Goal: Find specific page/section: Find specific page/section

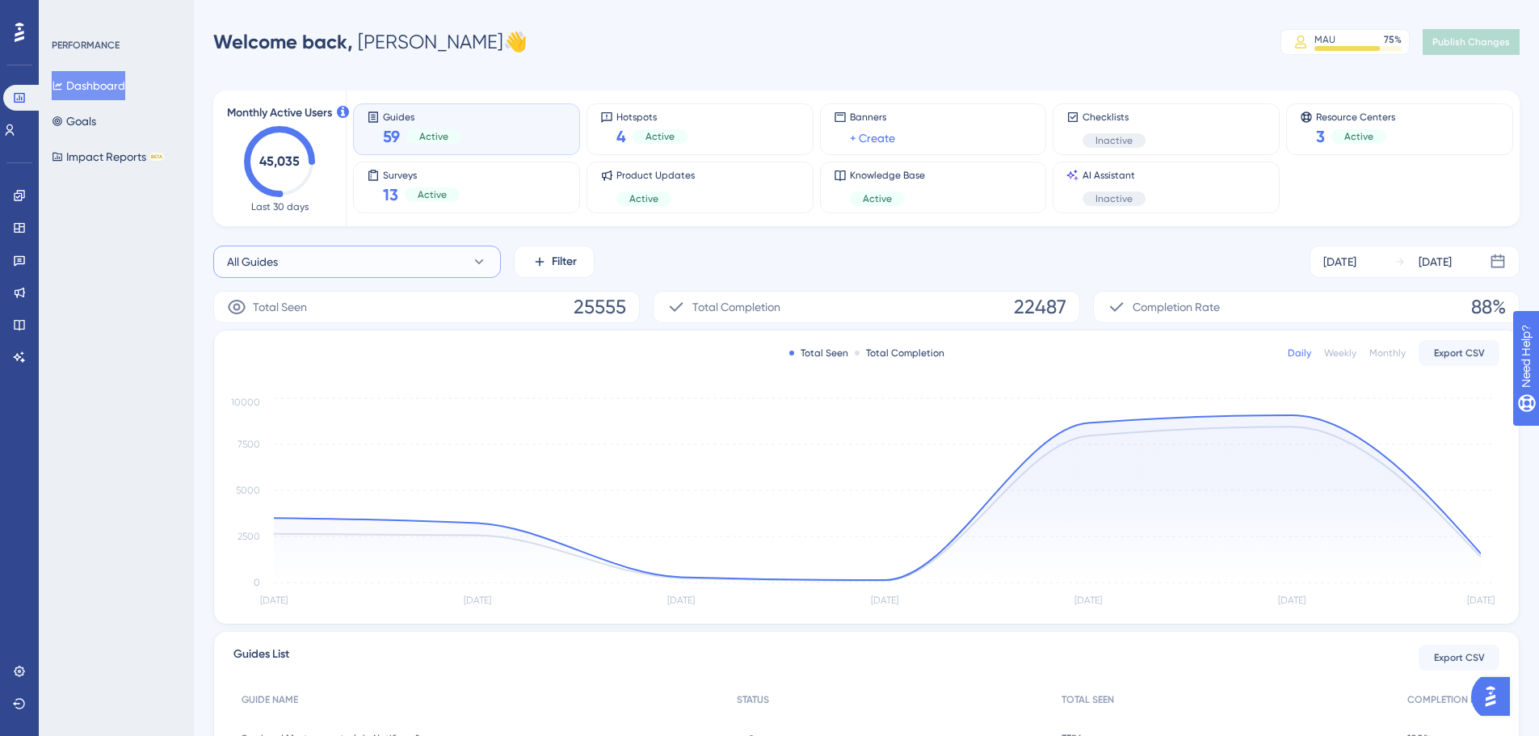
click at [311, 251] on button "All Guides" at bounding box center [357, 262] width 288 height 32
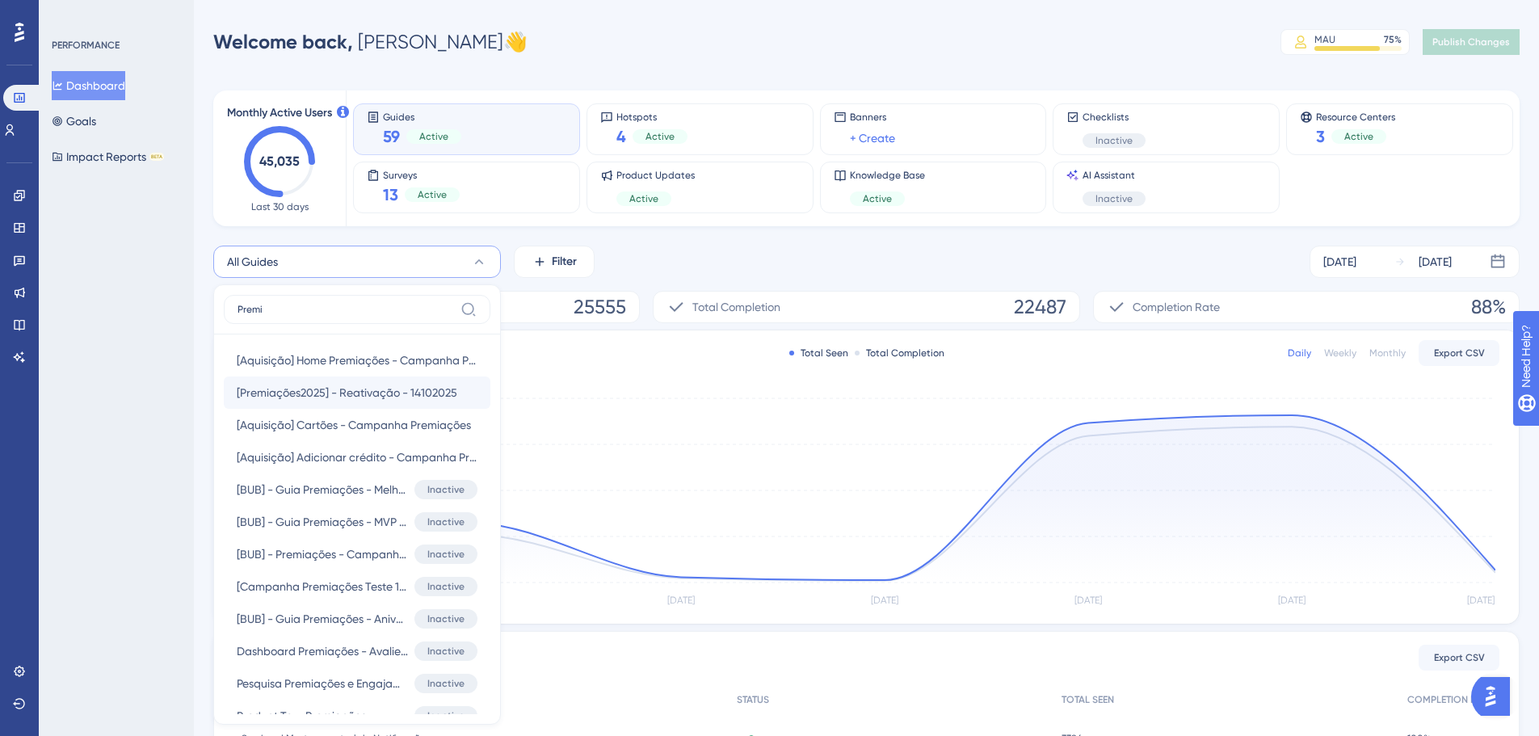
type input "Premi"
click at [349, 388] on span "[Premiações2025] - Reativação - 14102025" at bounding box center [347, 392] width 221 height 19
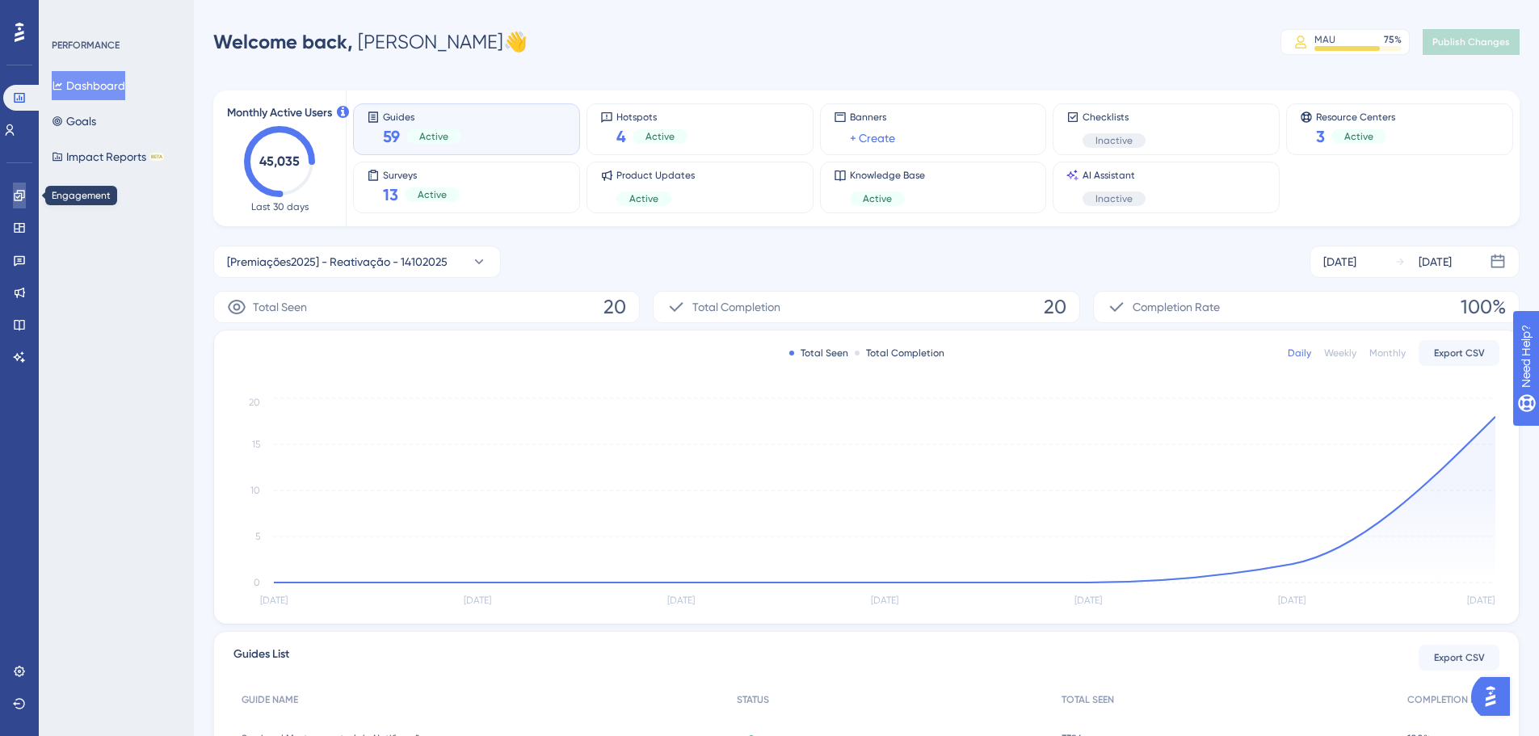
click at [24, 204] on link at bounding box center [19, 196] width 13 height 26
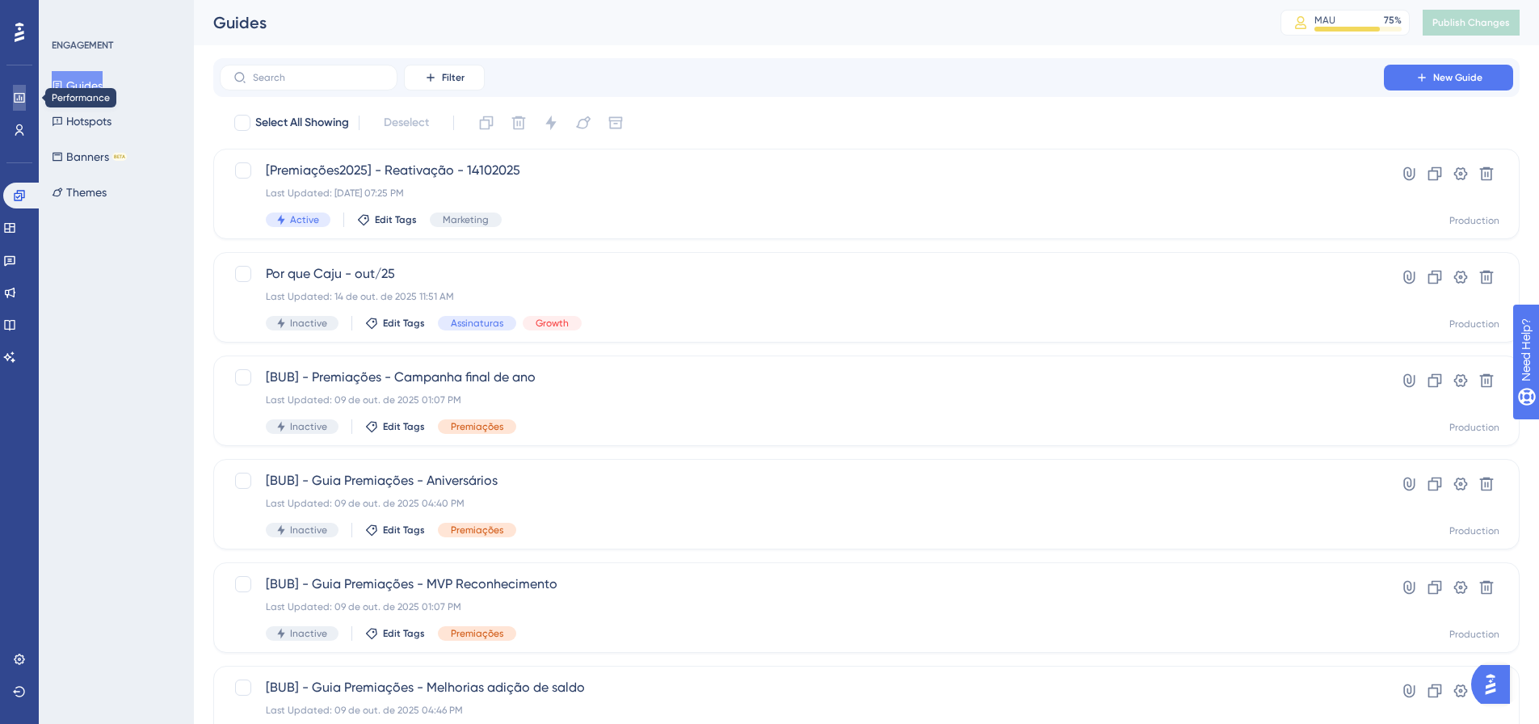
click at [26, 99] on link at bounding box center [19, 98] width 13 height 26
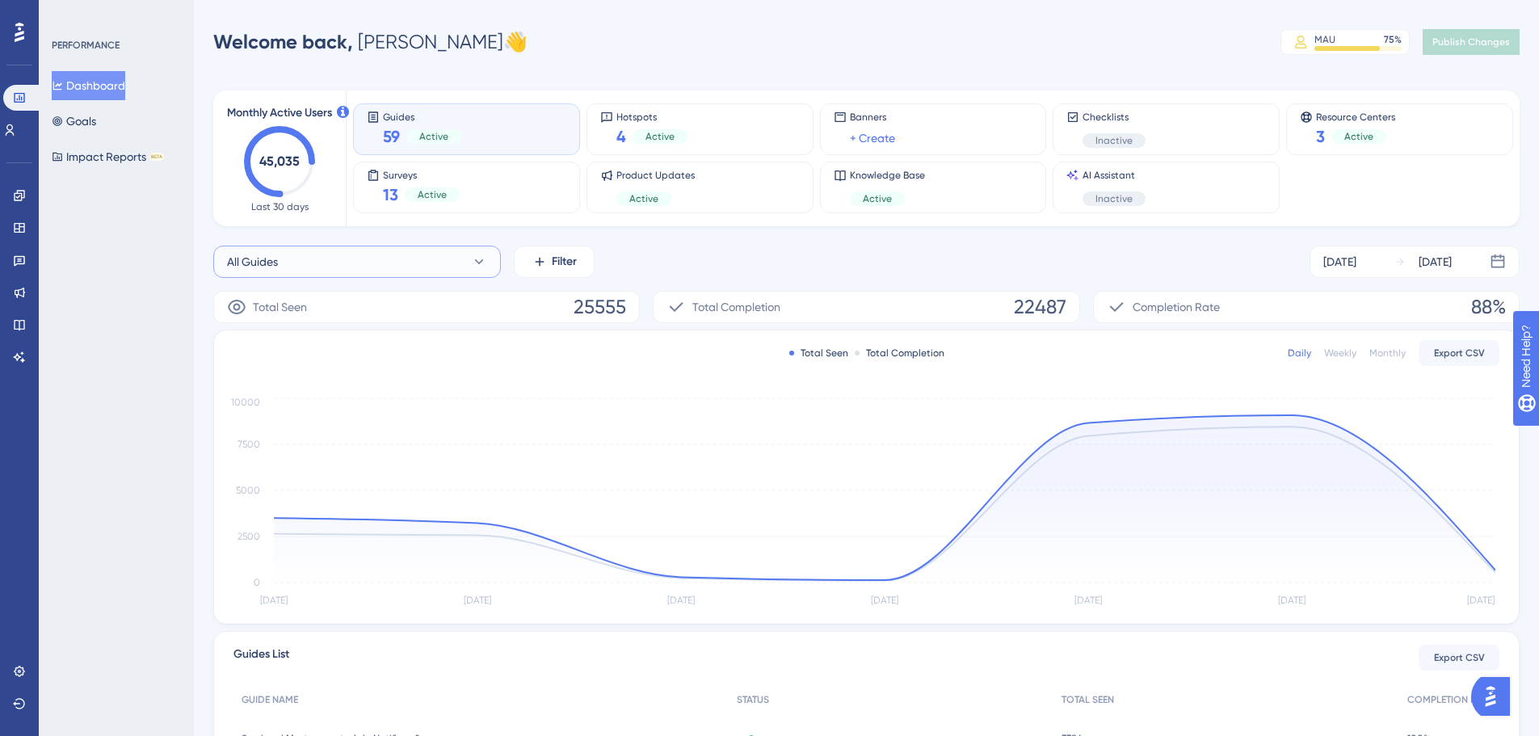
click at [289, 264] on button "All Guides" at bounding box center [357, 262] width 288 height 32
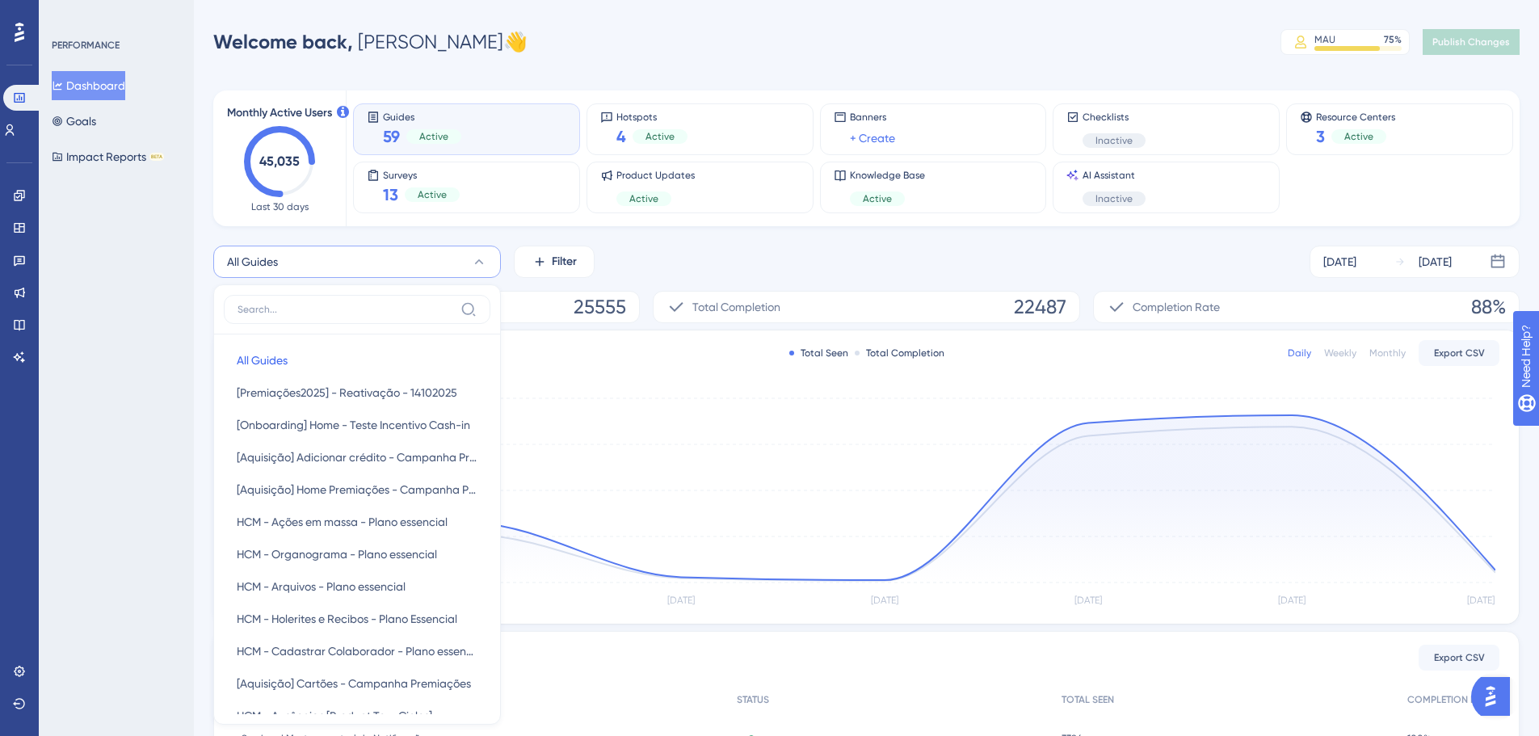
scroll to position [137, 0]
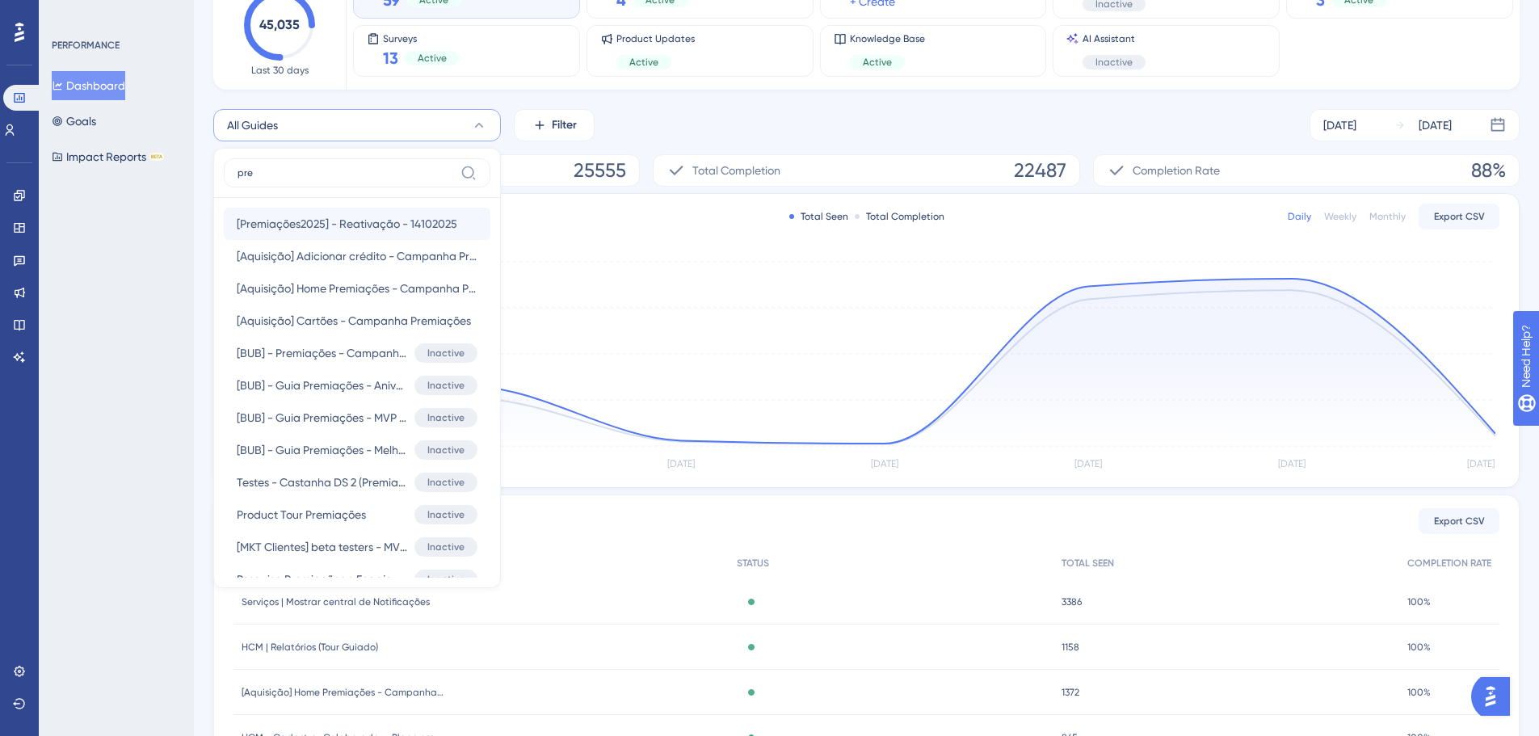
type input "pre"
click at [324, 224] on span "[Premiações2025] - Reativação - 14102025" at bounding box center [347, 223] width 221 height 19
